Goal: Find specific page/section: Find specific page/section

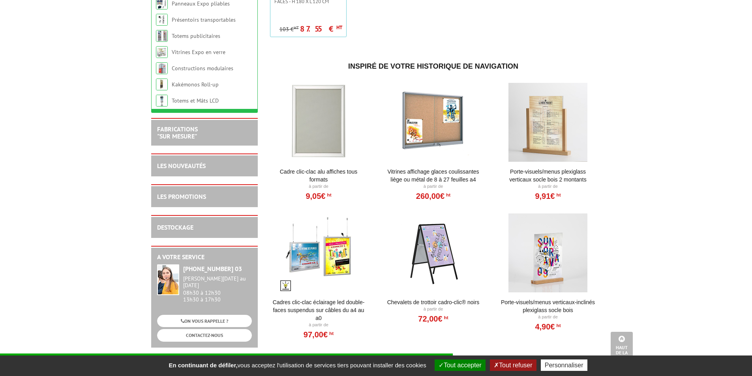
scroll to position [513, 0]
click at [183, 230] on link "DESTOCKAGE" at bounding box center [175, 228] width 36 height 8
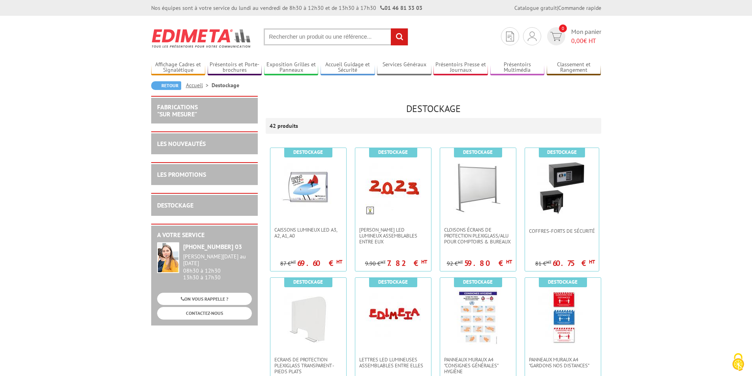
click at [202, 106] on h2 "FABRICATIONS "Sur Mesure"" at bounding box center [204, 111] width 95 height 14
click at [177, 105] on link "FABRICATIONS "Sur Mesure"" at bounding box center [177, 110] width 41 height 15
